Goal: Check status

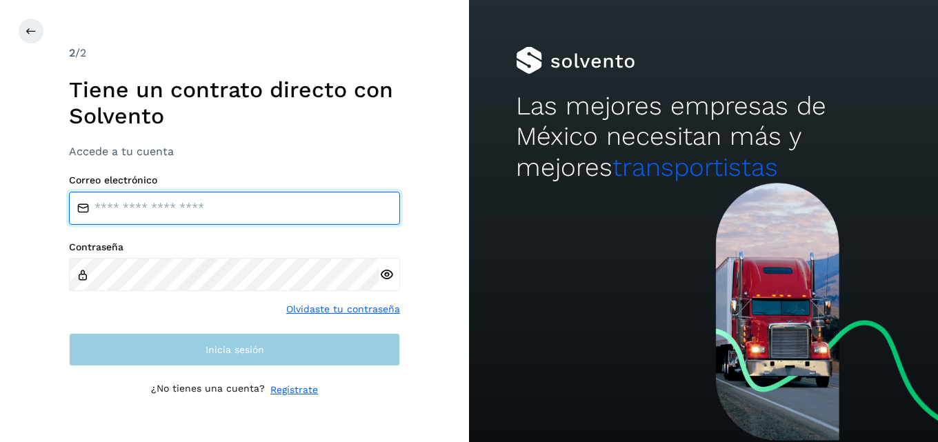
type input "**********"
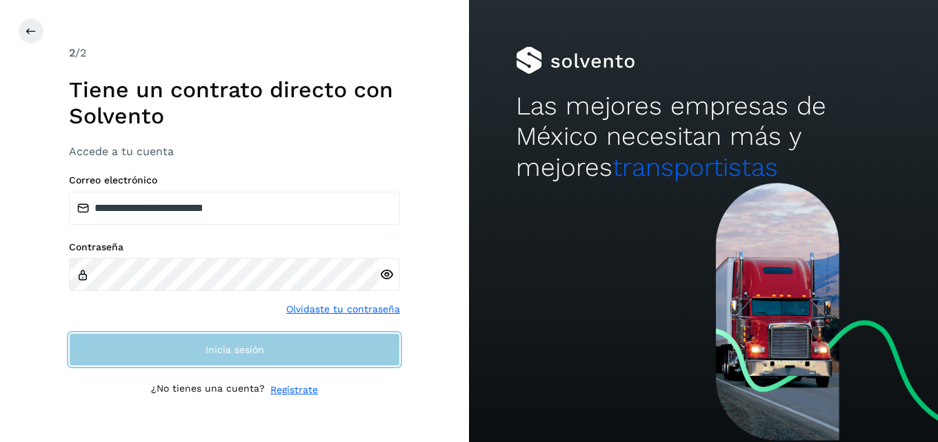
click at [190, 350] on button "Inicia sesión" at bounding box center [234, 349] width 331 height 33
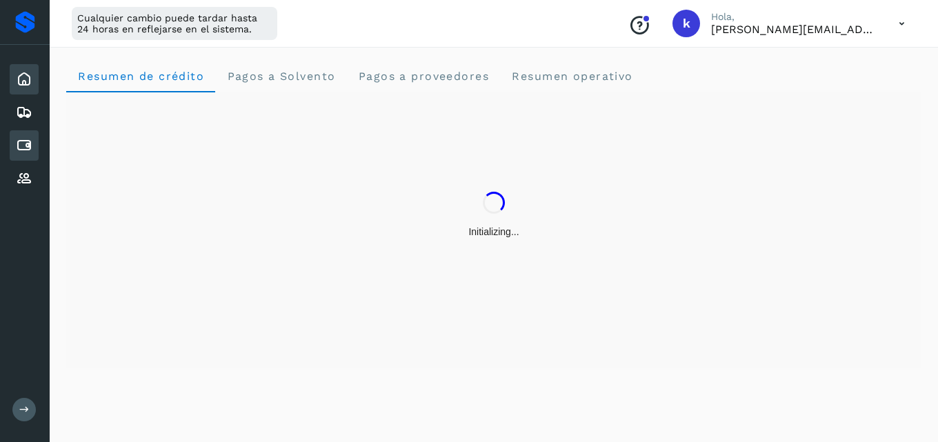
click at [21, 141] on icon at bounding box center [24, 145] width 17 height 17
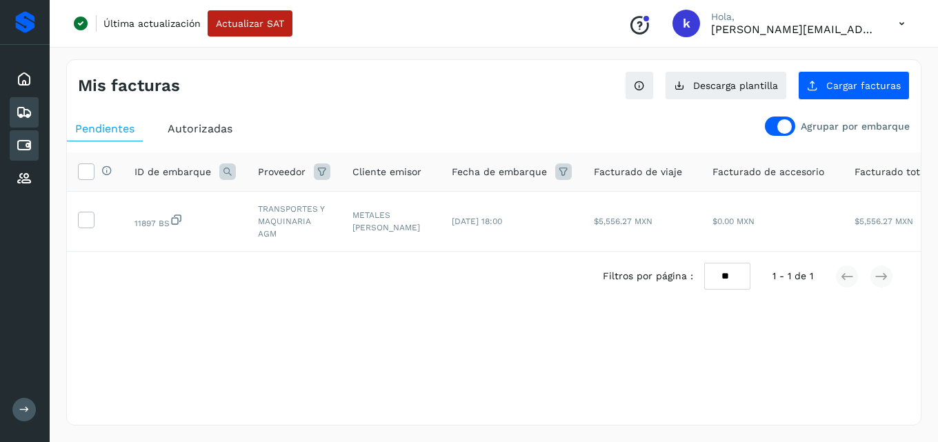
click at [17, 120] on icon at bounding box center [24, 112] width 17 height 17
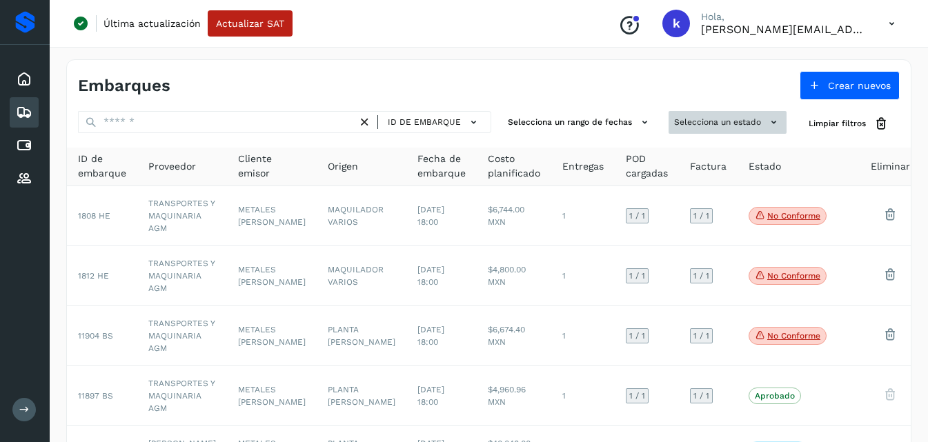
click at [735, 123] on button "Selecciona un estado" at bounding box center [727, 122] width 118 height 23
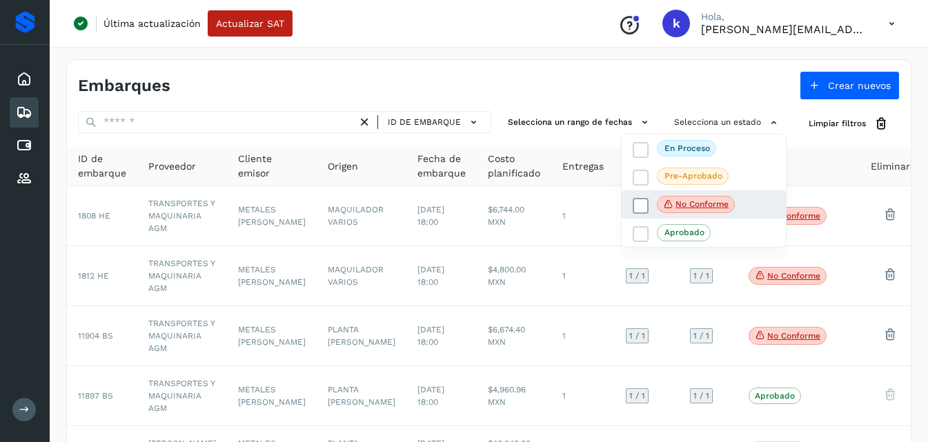
click at [639, 199] on icon at bounding box center [641, 206] width 14 height 14
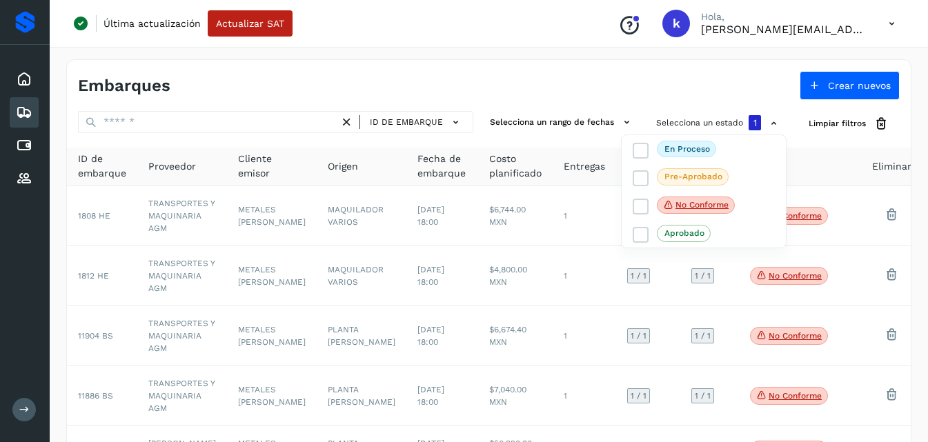
click at [609, 88] on div at bounding box center [464, 221] width 928 height 442
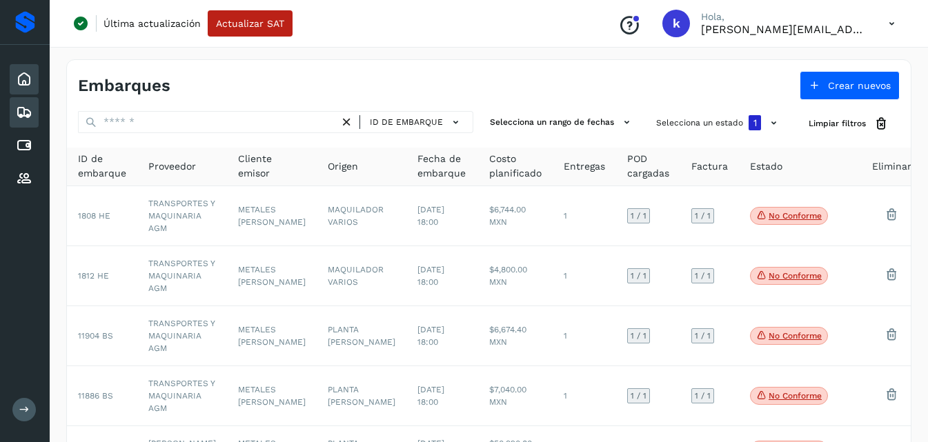
click at [23, 79] on icon at bounding box center [24, 79] width 17 height 17
